Goal: Task Accomplishment & Management: Use online tool/utility

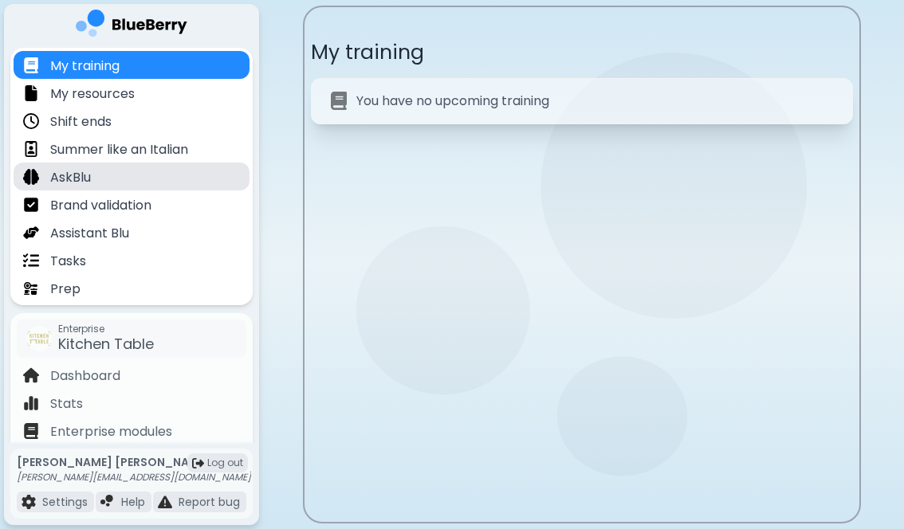
click at [111, 176] on div "AskBlu" at bounding box center [132, 177] width 236 height 28
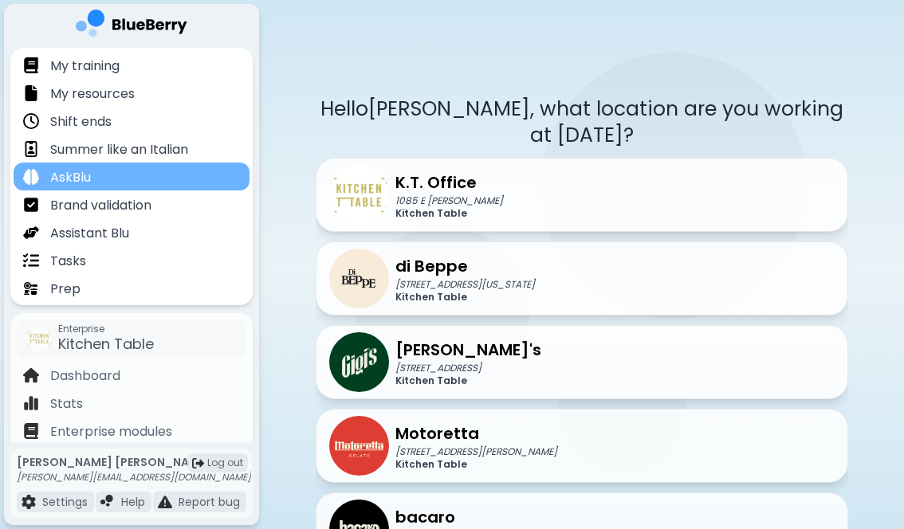
click at [116, 176] on div "AskBlu" at bounding box center [132, 177] width 236 height 28
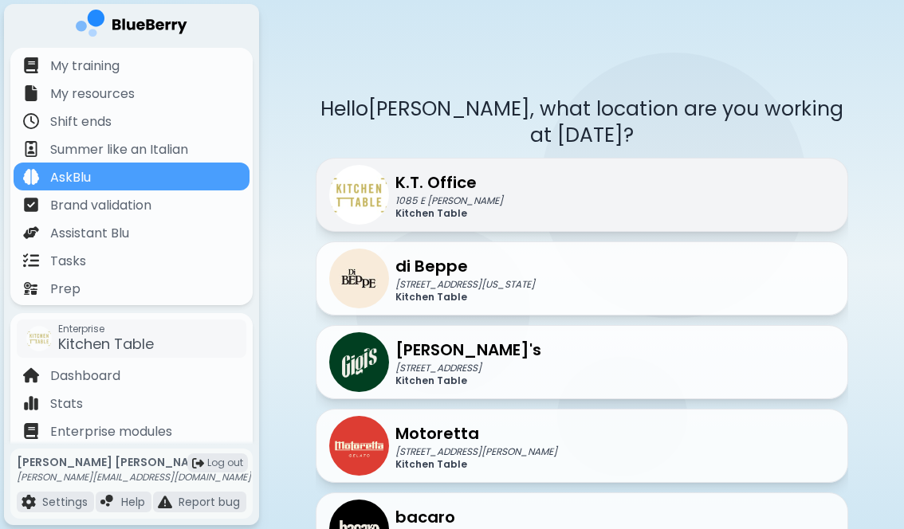
click at [471, 208] on p "Kitchen Table" at bounding box center [449, 213] width 108 height 13
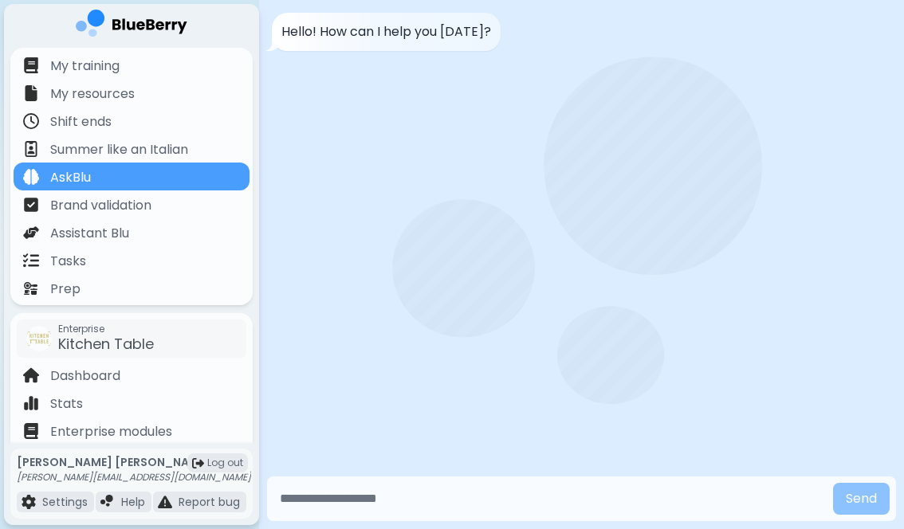
click at [470, 496] on input "text" at bounding box center [549, 499] width 553 height 32
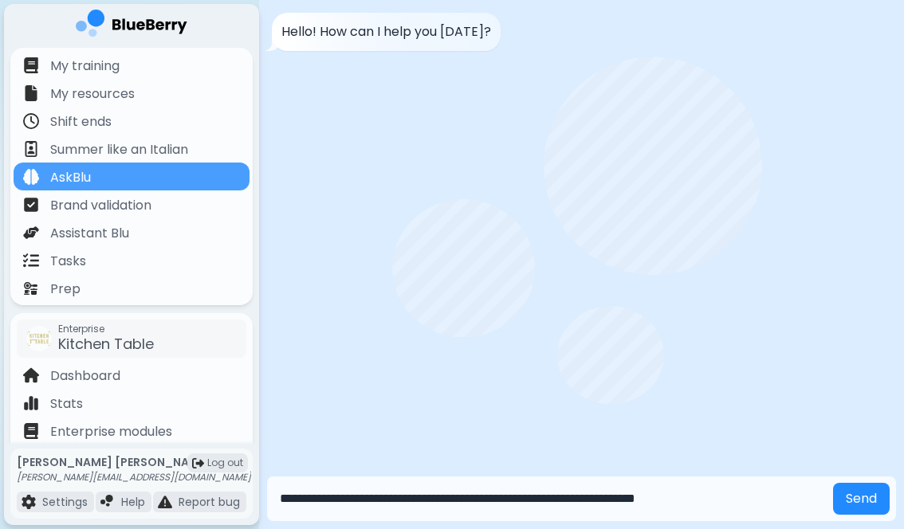
type input "**********"
click at [833, 483] on button "Send" at bounding box center [861, 499] width 57 height 32
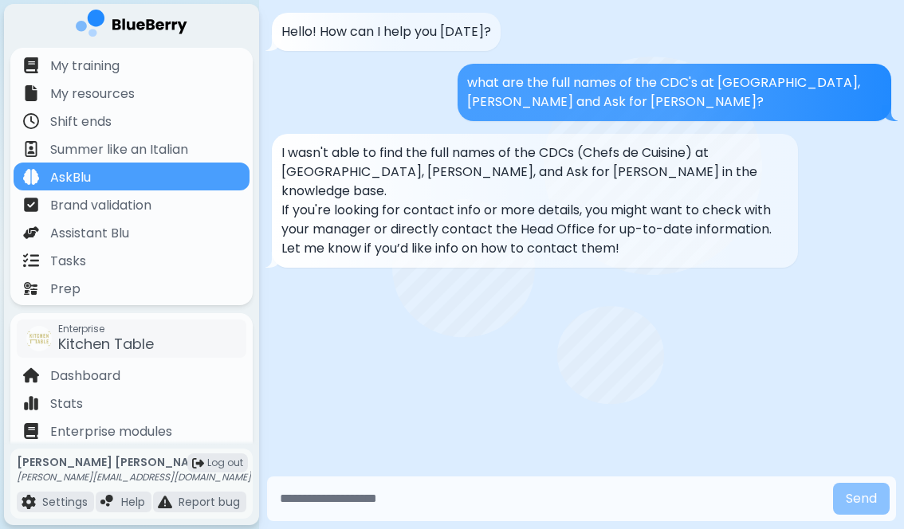
click at [459, 496] on input "text" at bounding box center [549, 499] width 553 height 32
type input "**********"
click at [833, 483] on button "Send" at bounding box center [861, 499] width 57 height 32
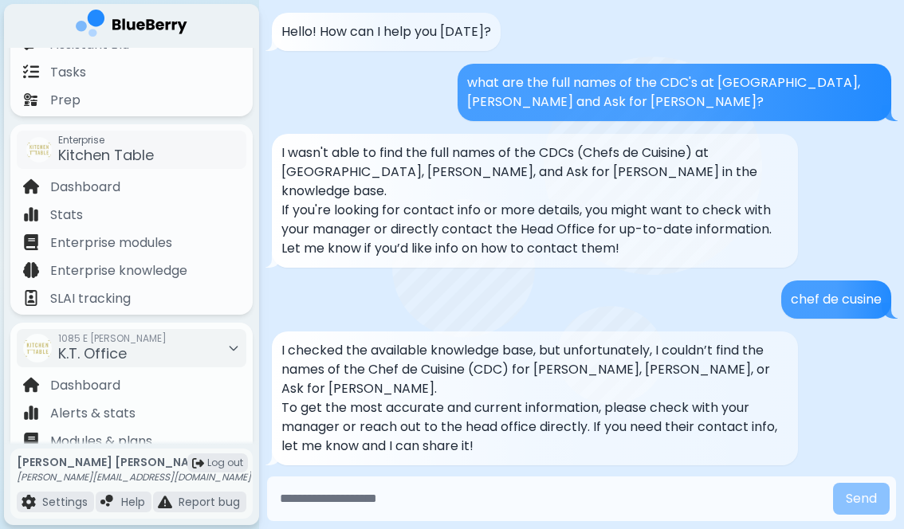
scroll to position [279, 0]
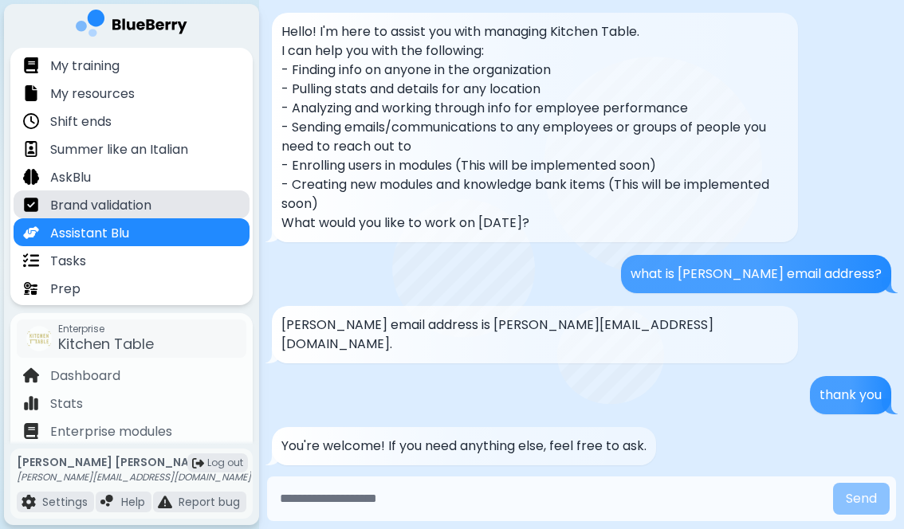
scroll to position [426, 0]
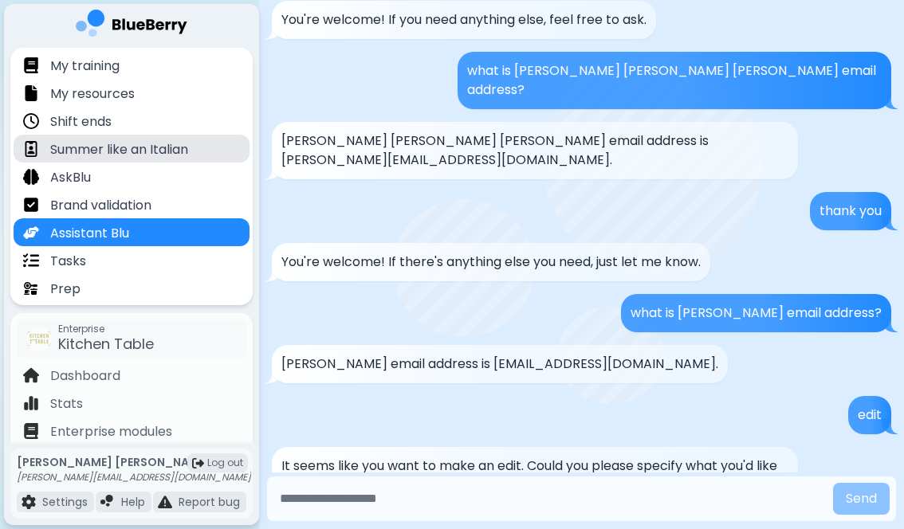
click at [158, 142] on p "Summer like an Italian" at bounding box center [119, 149] width 138 height 19
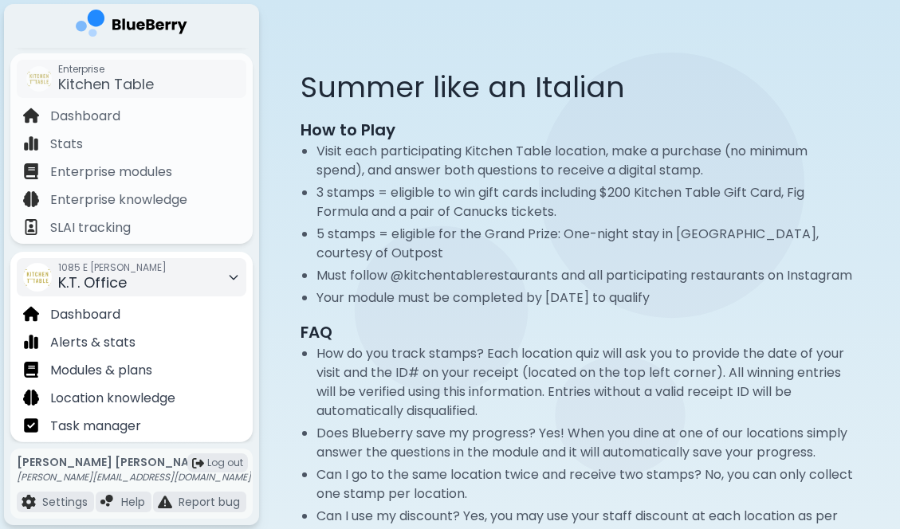
scroll to position [279, 0]
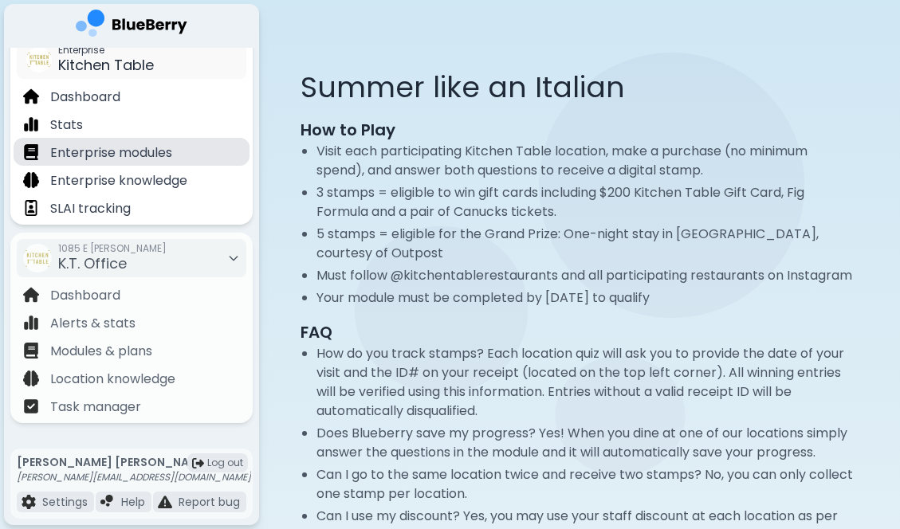
click at [167, 153] on p "Enterprise modules" at bounding box center [111, 152] width 122 height 19
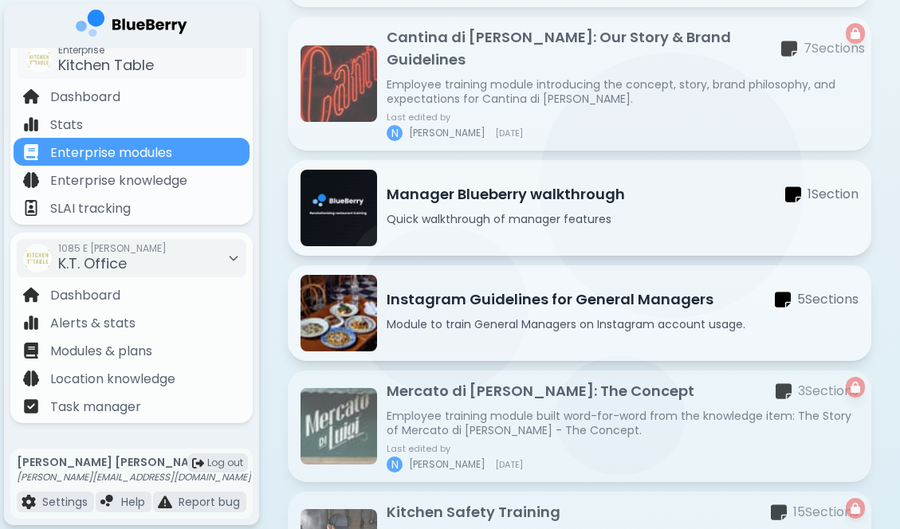
scroll to position [1112, 0]
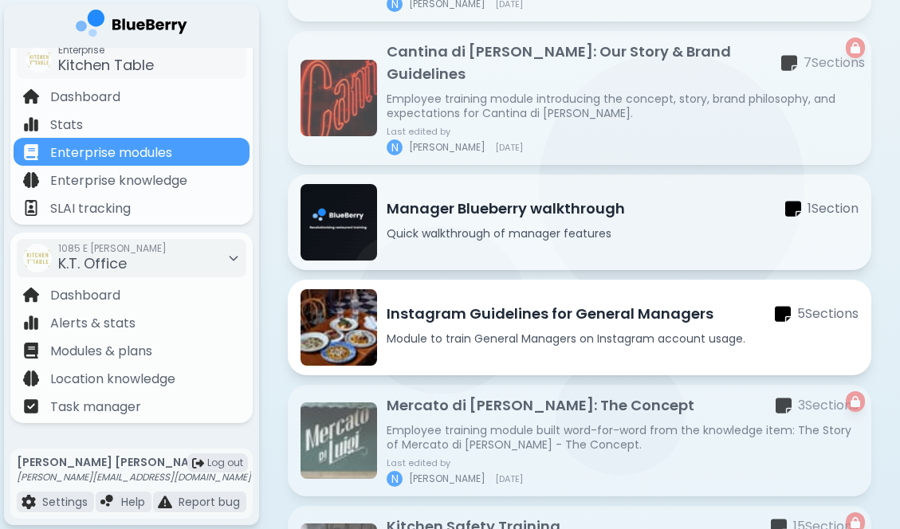
click at [636, 303] on p "Instagram Guidelines for General Managers" at bounding box center [549, 314] width 327 height 22
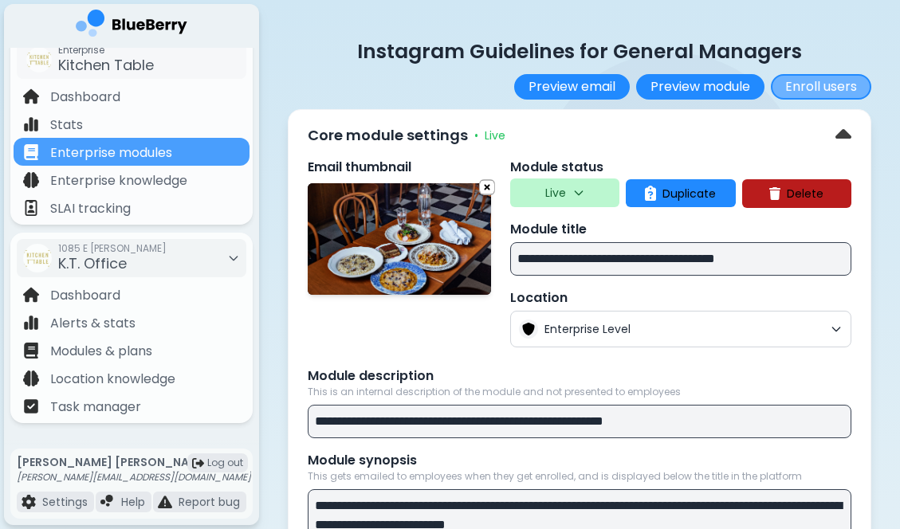
click at [826, 89] on button "Enroll users" at bounding box center [821, 86] width 100 height 25
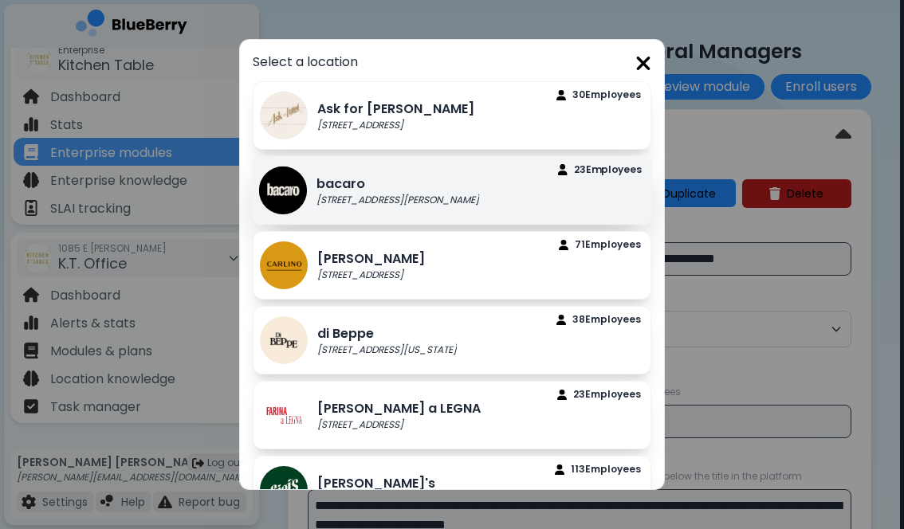
click at [495, 183] on div "bacaro [STREET_ADDRESS][PERSON_NAME] Employee s" at bounding box center [452, 190] width 401 height 69
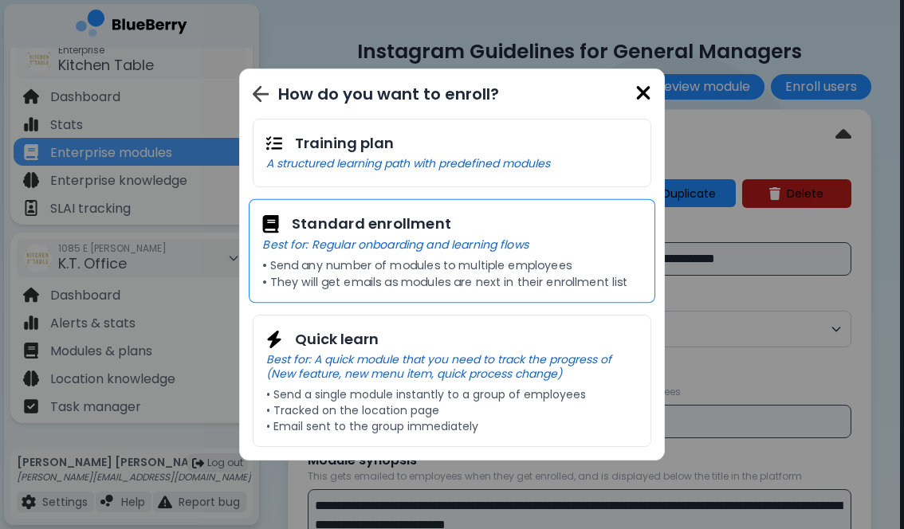
click at [505, 280] on p "• They will get emails as modules are next in their enrollment list" at bounding box center [451, 282] width 378 height 14
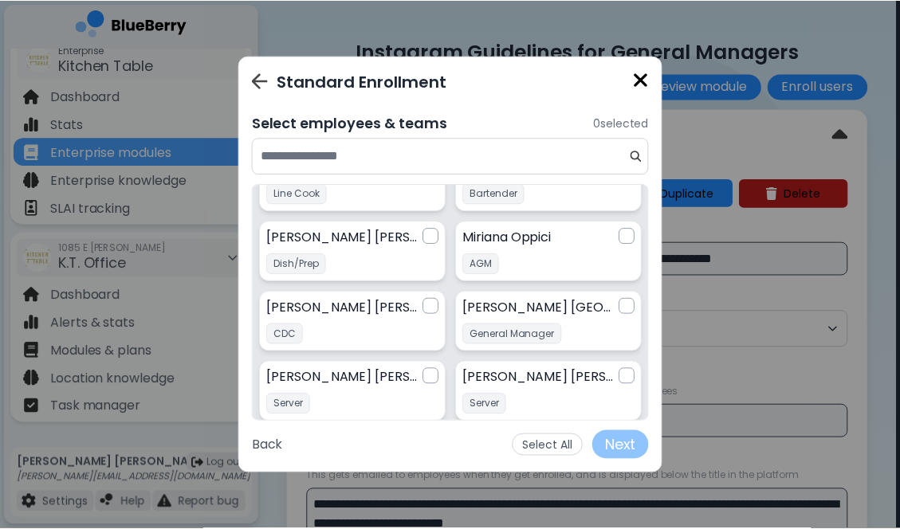
scroll to position [483, 0]
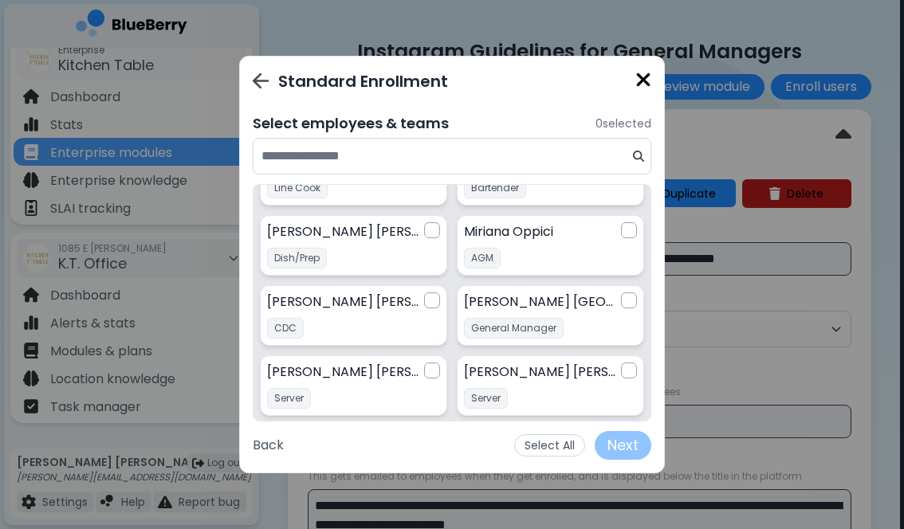
click at [628, 69] on div "Standard Enrollment" at bounding box center [452, 81] width 398 height 24
click at [645, 81] on img at bounding box center [643, 80] width 16 height 22
